Goal: Find specific page/section: Find specific page/section

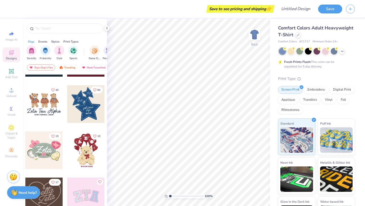
scroll to position [82, 0]
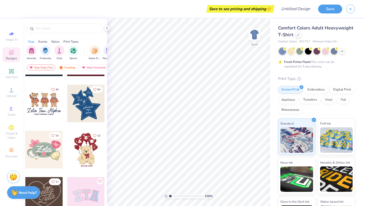
click at [44, 105] on div at bounding box center [43, 103] width 37 height 37
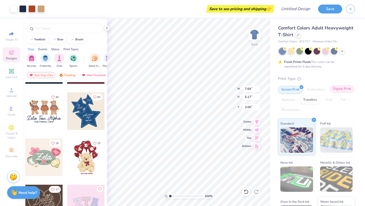
click at [339, 90] on div "Digital Print" at bounding box center [342, 89] width 25 height 8
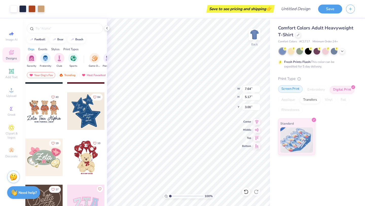
click at [291, 91] on div "Screen Print" at bounding box center [290, 89] width 25 height 8
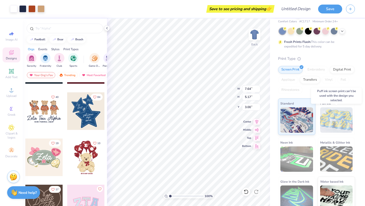
scroll to position [27, 0]
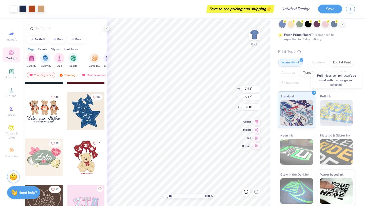
click at [331, 114] on img at bounding box center [336, 112] width 33 height 25
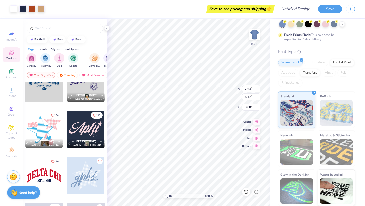
scroll to position [295, 0]
